Goal: Complete application form: Complete application form

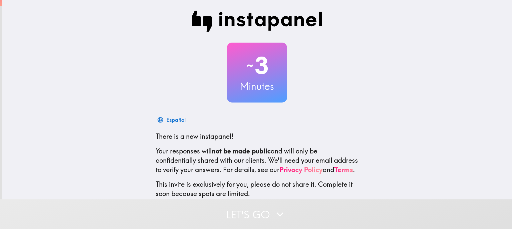
scroll to position [43, 0]
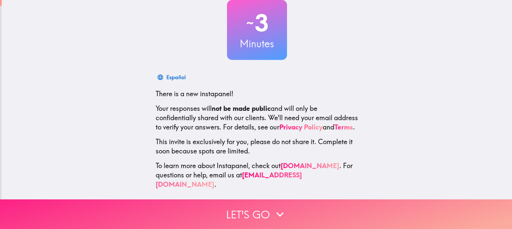
click at [279, 211] on icon "button" at bounding box center [280, 214] width 15 height 15
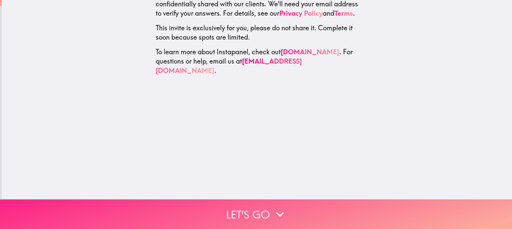
scroll to position [0, 0]
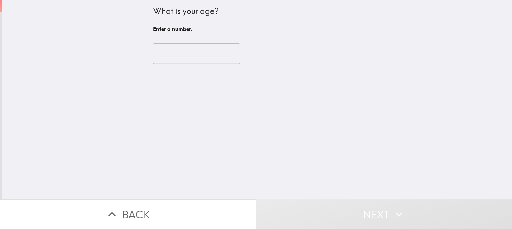
click at [186, 54] on input "number" at bounding box center [196, 53] width 87 height 21
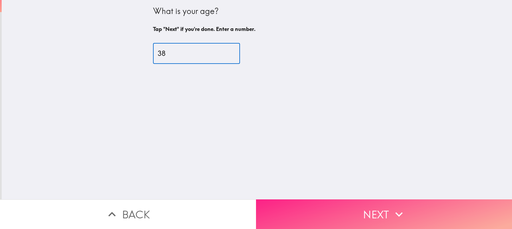
type input "38"
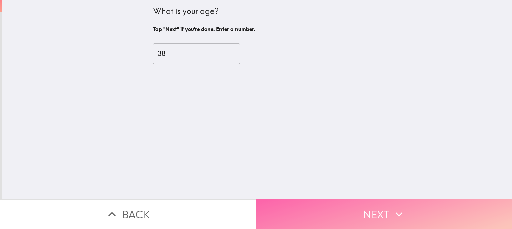
click at [345, 223] on button "Next" at bounding box center [384, 215] width 256 height 30
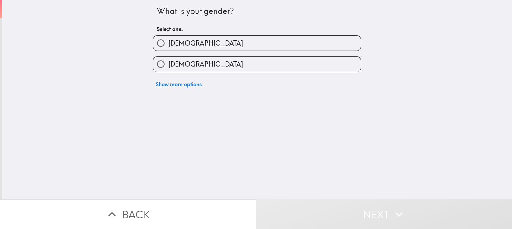
click at [193, 42] on label "[DEMOGRAPHIC_DATA]" at bounding box center [256, 43] width 207 height 15
click at [168, 42] on input "[DEMOGRAPHIC_DATA]" at bounding box center [160, 43] width 15 height 15
radio input "true"
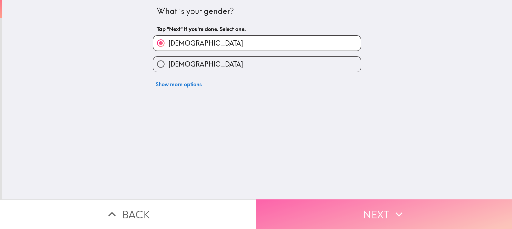
click at [333, 211] on button "Next" at bounding box center [384, 215] width 256 height 30
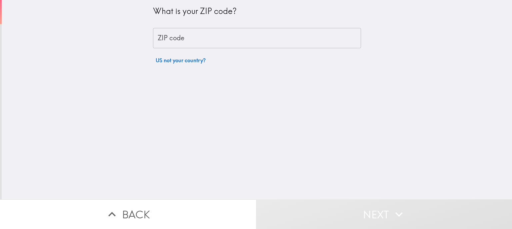
click at [210, 27] on div "What is your ZIP code? ZIP code ZIP code US not your country?" at bounding box center [257, 33] width 208 height 67
click at [212, 41] on input "ZIP code" at bounding box center [257, 38] width 208 height 21
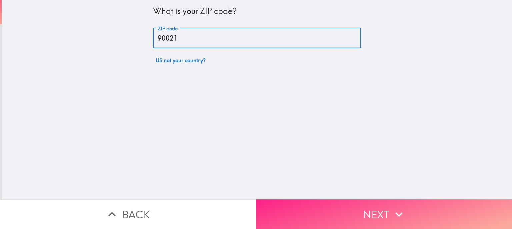
type input "90021"
click at [373, 222] on button "Next" at bounding box center [384, 215] width 256 height 30
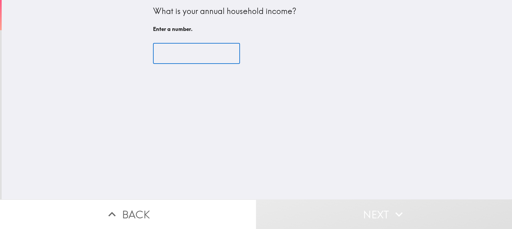
click at [183, 54] on input "number" at bounding box center [196, 53] width 87 height 21
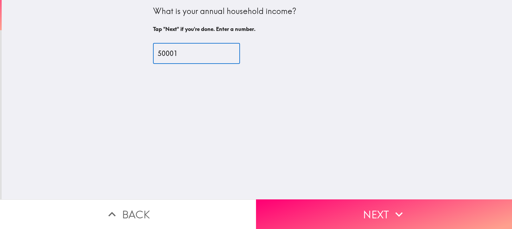
click at [238, 52] on input "50001" at bounding box center [196, 53] width 87 height 21
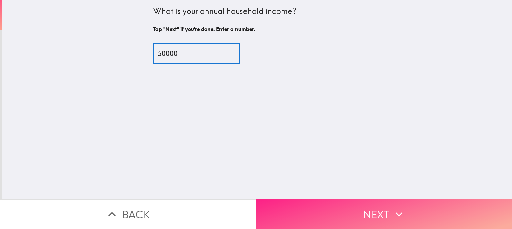
type input "50000"
click at [299, 209] on button "Next" at bounding box center [384, 215] width 256 height 30
